Goal: Check status

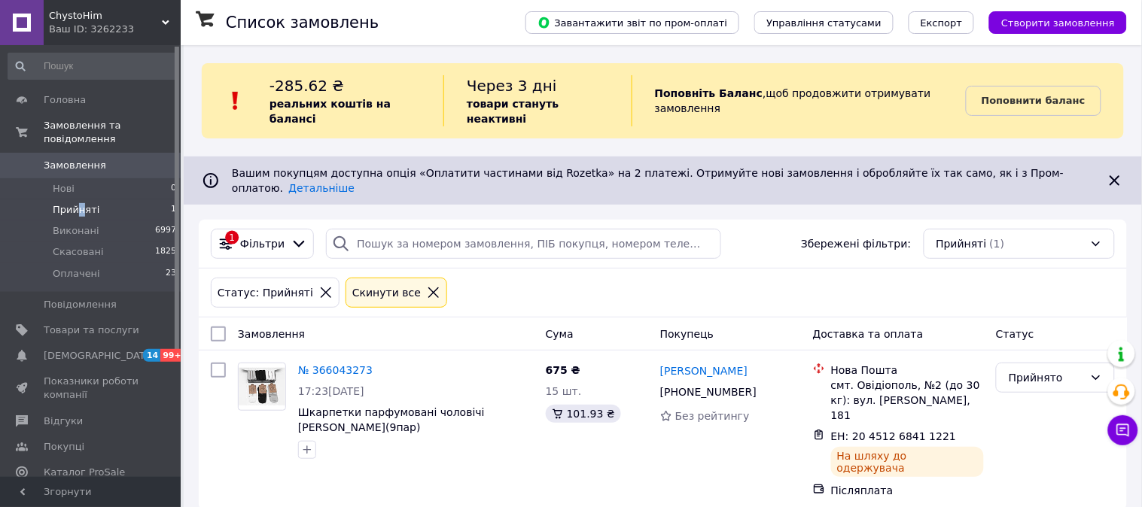
click at [79, 203] on span "Прийняті" at bounding box center [76, 210] width 47 height 14
click at [78, 203] on span "Прийняті" at bounding box center [76, 210] width 47 height 14
click at [78, 267] on span "Оплачені" at bounding box center [76, 274] width 47 height 14
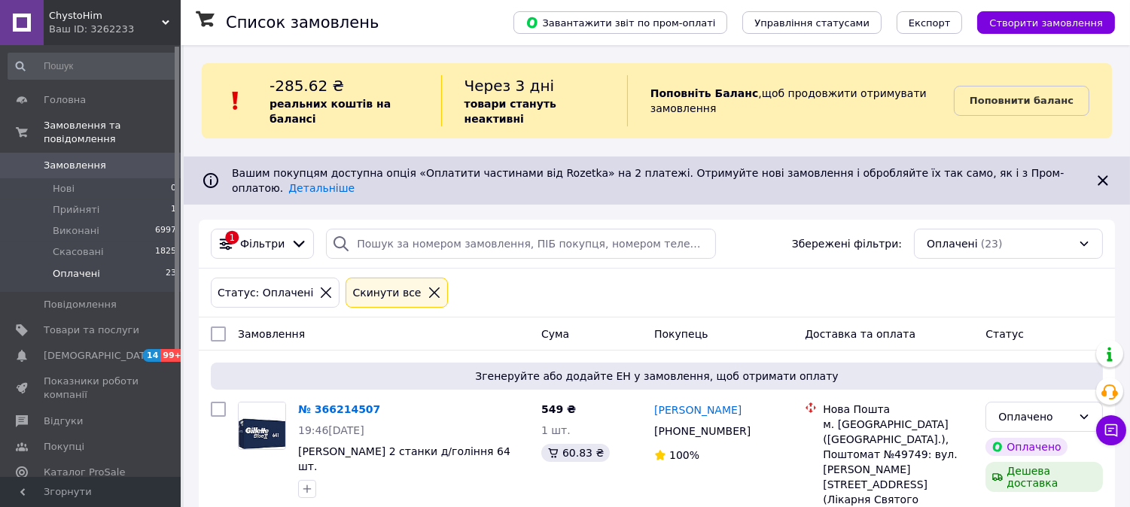
click at [86, 17] on span "ChystoHim" at bounding box center [105, 16] width 113 height 14
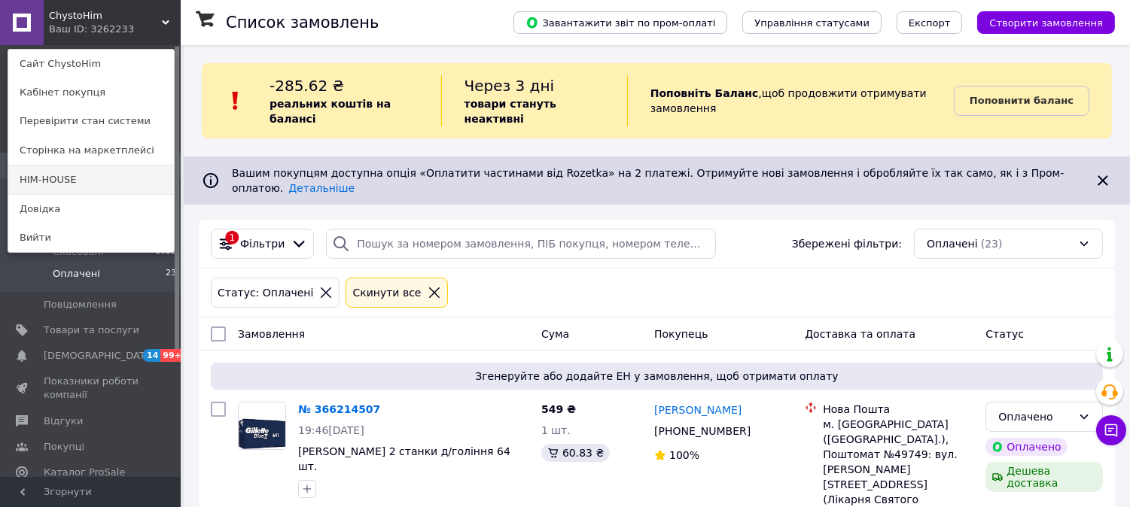
click at [63, 183] on link "HIM-HOUSE" at bounding box center [91, 180] width 166 height 29
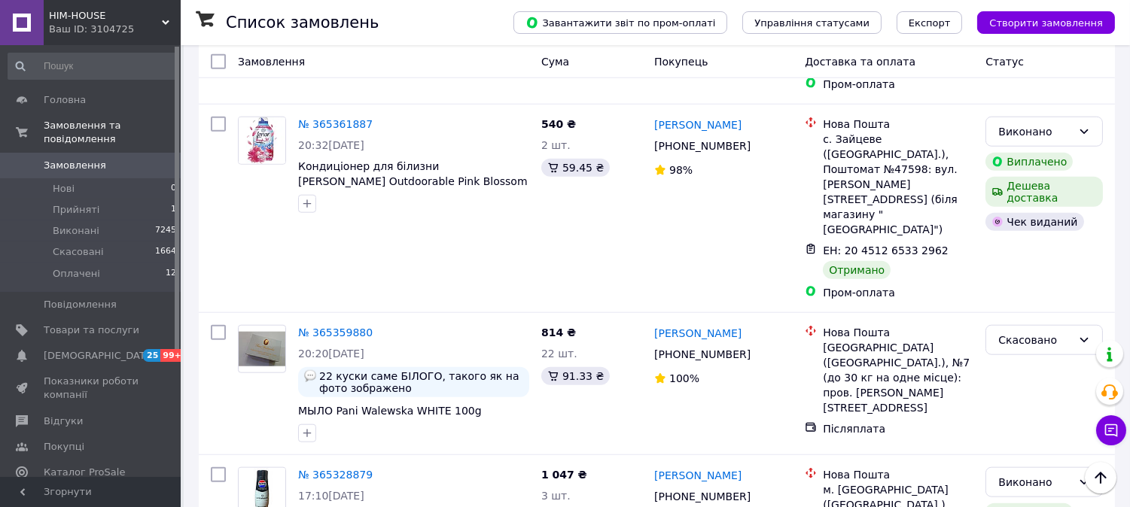
scroll to position [2835, 0]
